Goal: Find specific page/section: Find specific page/section

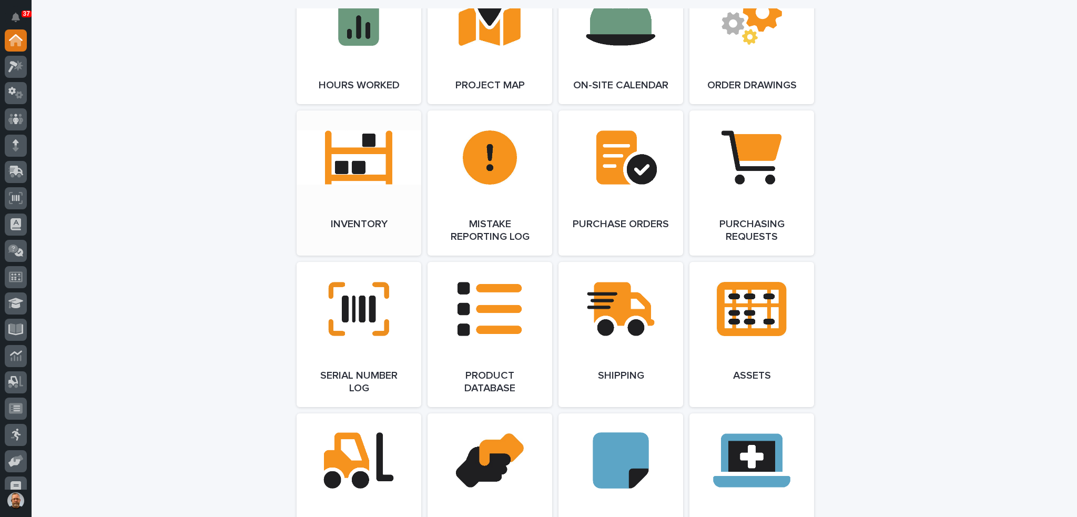
scroll to position [1104, 0]
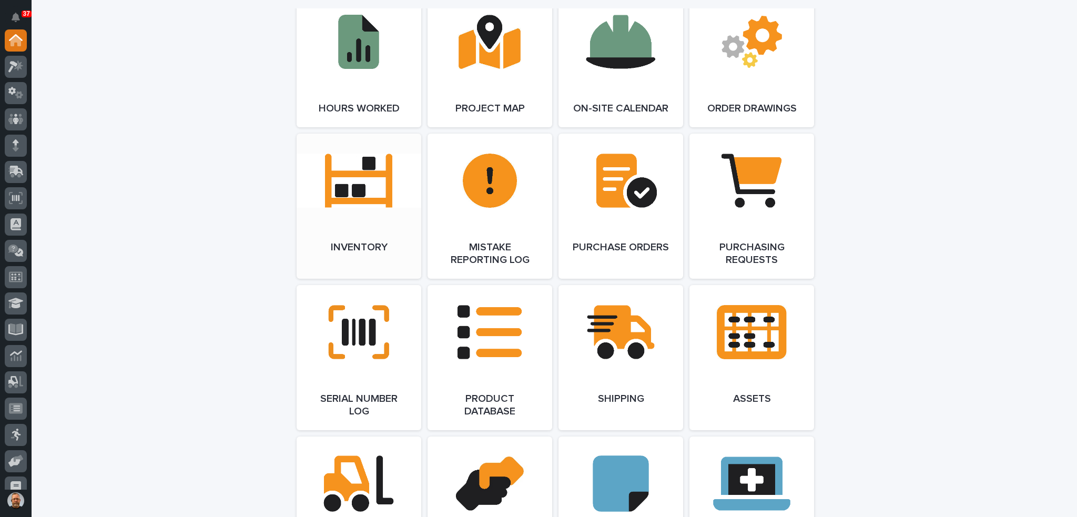
click at [352, 181] on link "Open Link" at bounding box center [359, 206] width 125 height 145
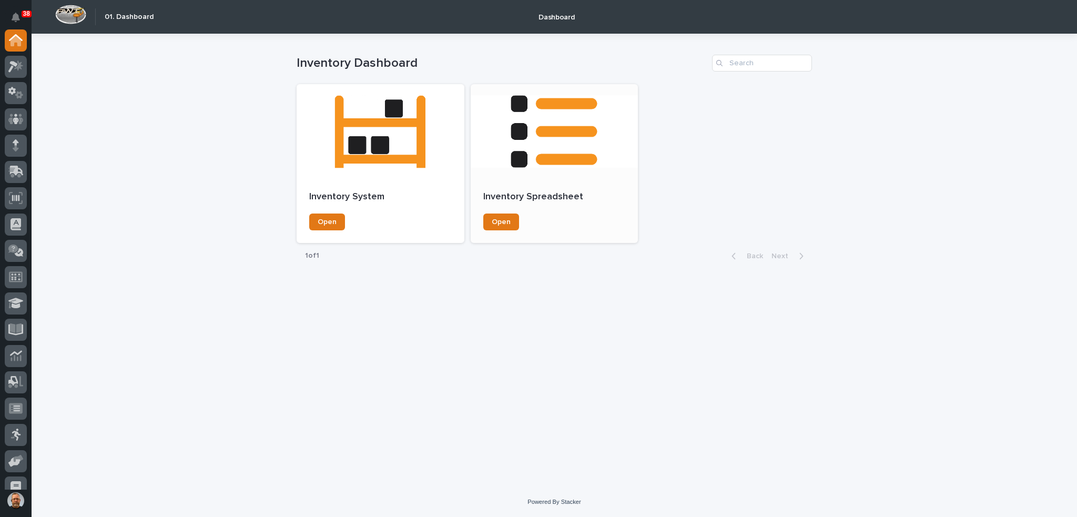
click at [559, 149] on div at bounding box center [555, 131] width 168 height 95
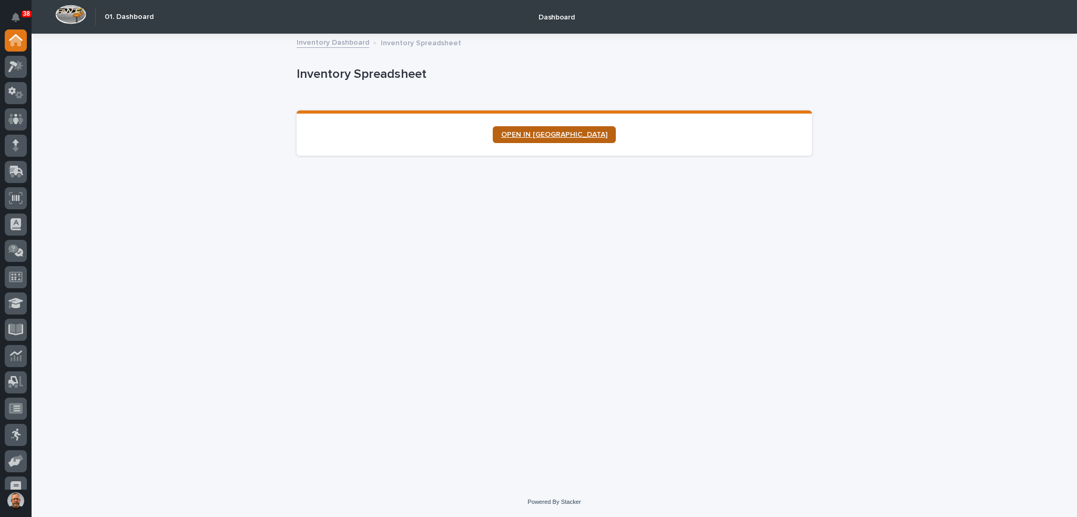
click at [527, 132] on span "OPEN IN [GEOGRAPHIC_DATA]" at bounding box center [554, 134] width 106 height 7
